Goal: Task Accomplishment & Management: Use online tool/utility

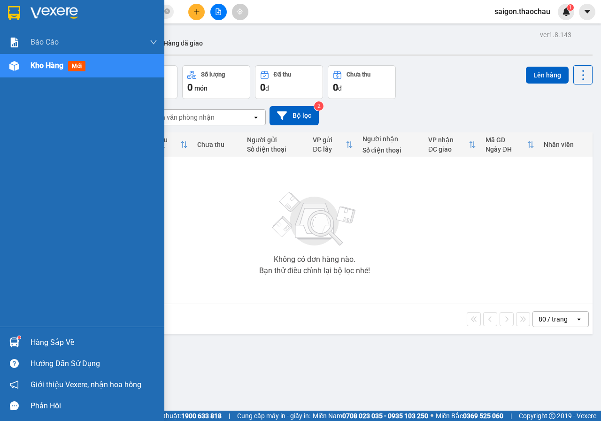
click at [0, 343] on div "Hàng sắp về" at bounding box center [82, 342] width 164 height 21
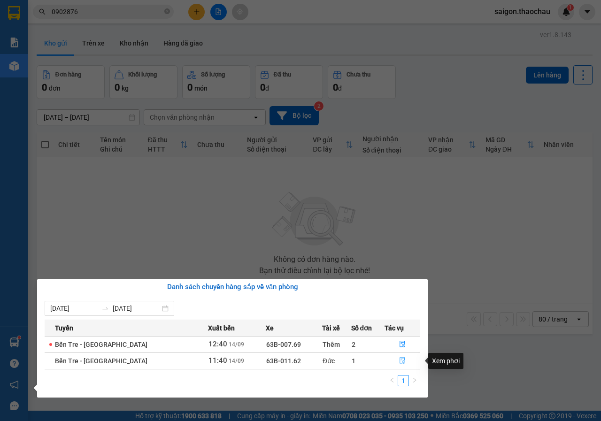
click at [399, 358] on icon "file-done" at bounding box center [402, 361] width 7 height 7
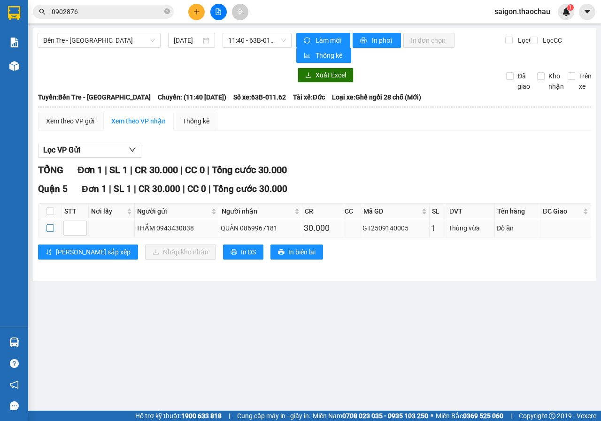
click at [48, 232] on input "checkbox" at bounding box center [51, 229] width 8 height 8
checkbox input "true"
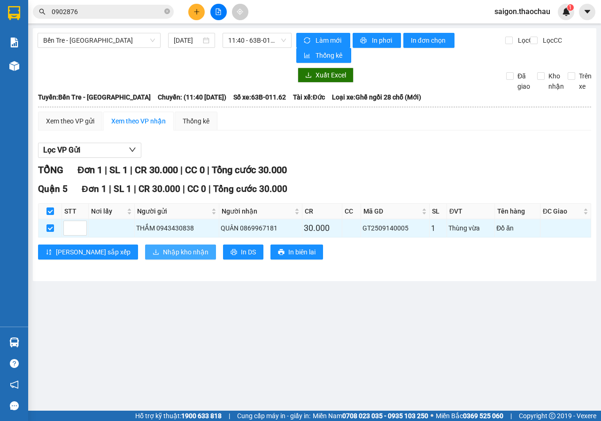
click at [163, 255] on span "Nhập kho nhận" at bounding box center [186, 252] width 46 height 10
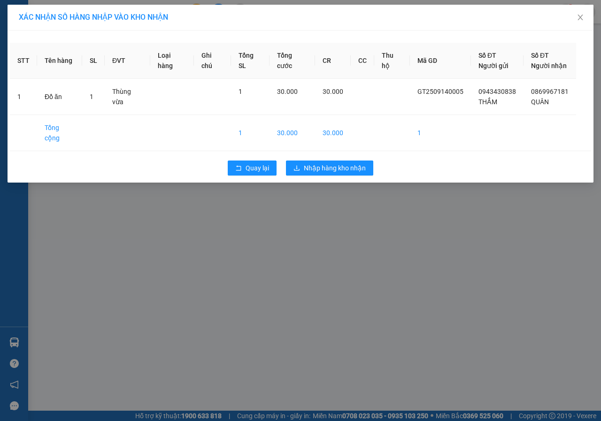
click at [330, 143] on div "STT Tên hàng SL ĐVT [PERSON_NAME] hàng Ghi [PERSON_NAME] [PERSON_NAME] cước CR …" at bounding box center [301, 107] width 586 height 152
click at [330, 163] on span "Nhập hàng kho nhận" at bounding box center [335, 168] width 62 height 10
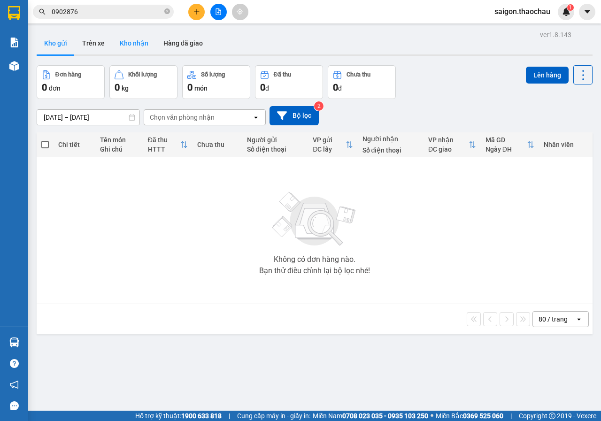
click at [125, 41] on button "Kho nhận" at bounding box center [134, 43] width 44 height 23
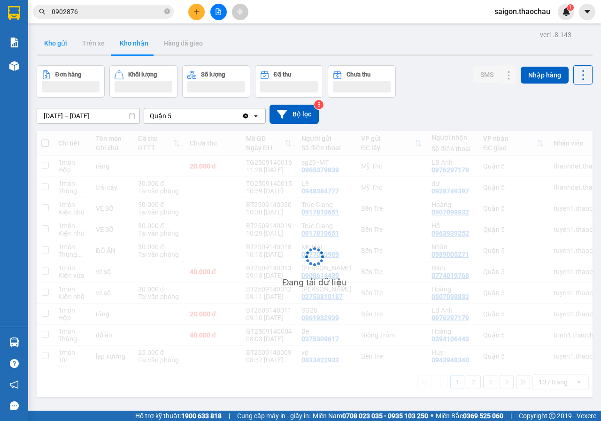
click at [60, 49] on button "Kho gửi" at bounding box center [56, 43] width 38 height 23
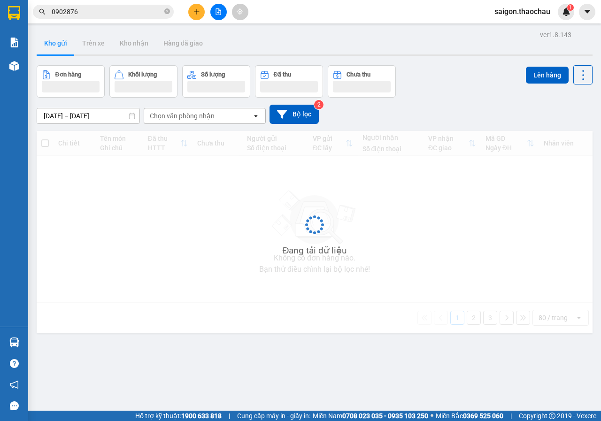
click at [60, 49] on button "Kho gửi" at bounding box center [56, 43] width 38 height 23
